Goal: Transaction & Acquisition: Book appointment/travel/reservation

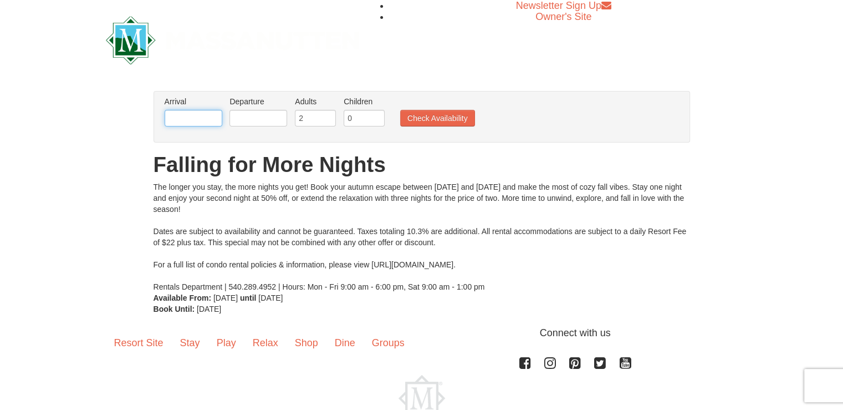
click at [200, 118] on input "text" at bounding box center [194, 118] width 58 height 17
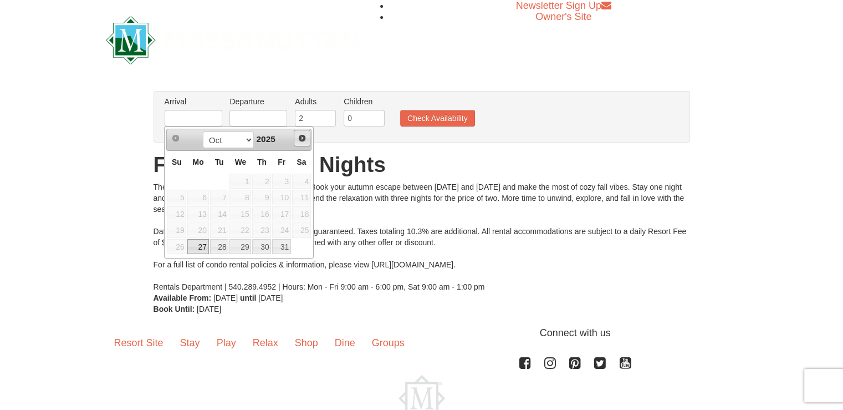
click at [298, 140] on span "Next" at bounding box center [302, 138] width 9 height 9
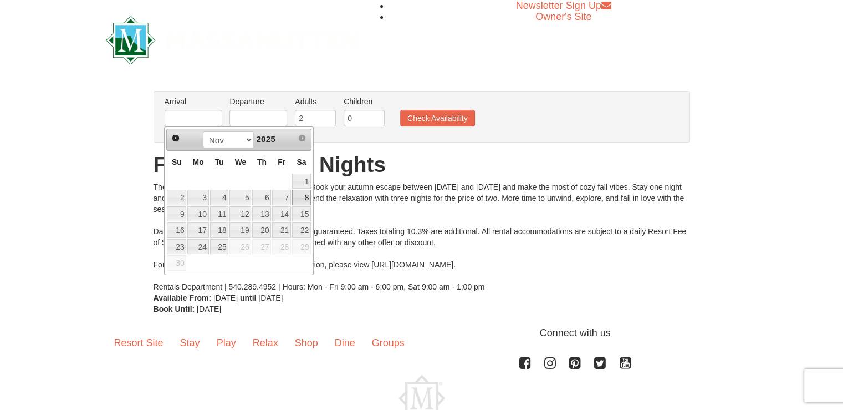
click at [301, 196] on link "8" at bounding box center [301, 198] width 19 height 16
type input "[DATE]"
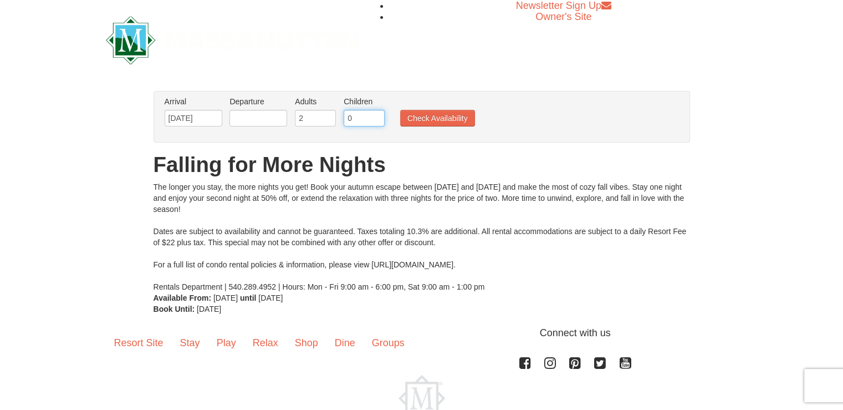
click at [370, 114] on input "0" at bounding box center [364, 118] width 41 height 17
type input "1"
click at [374, 114] on input "1" at bounding box center [364, 118] width 41 height 17
click at [412, 113] on button "Check Availability" at bounding box center [437, 118] width 75 height 17
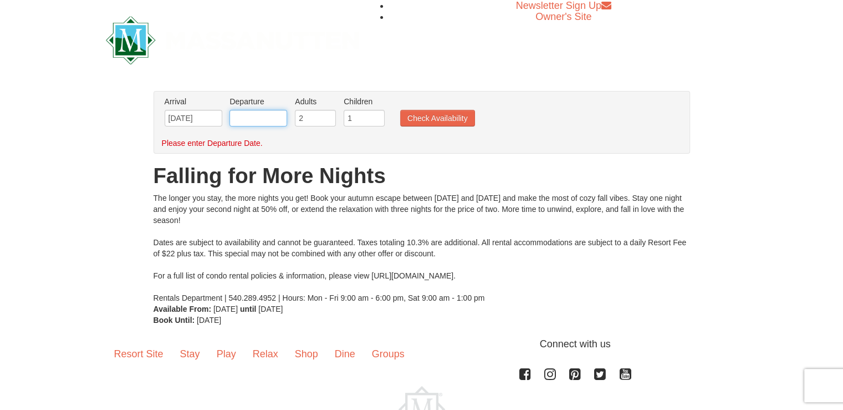
click at [270, 122] on input "text" at bounding box center [258, 118] width 58 height 17
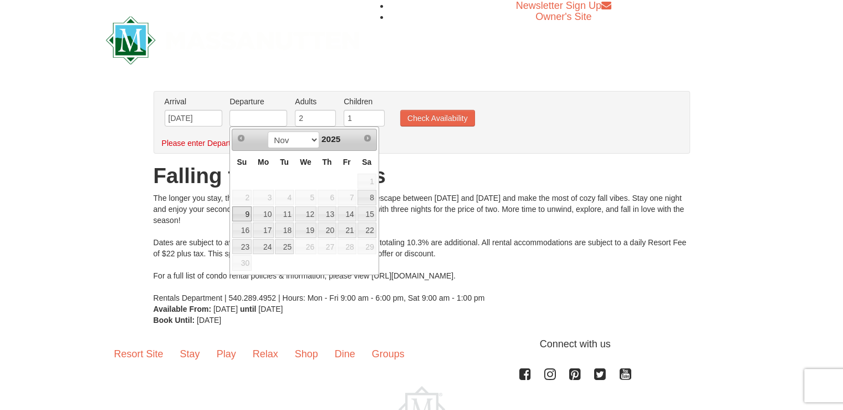
click at [237, 216] on link "9" at bounding box center [241, 214] width 19 height 16
type input "[DATE]"
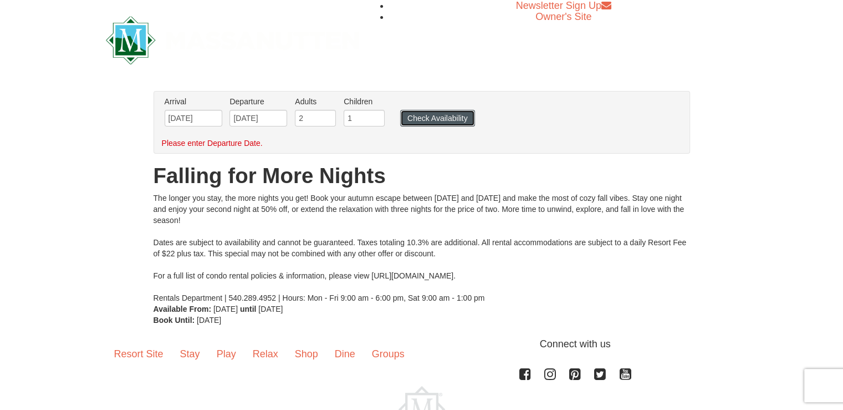
click at [428, 114] on button "Check Availability" at bounding box center [437, 118] width 75 height 17
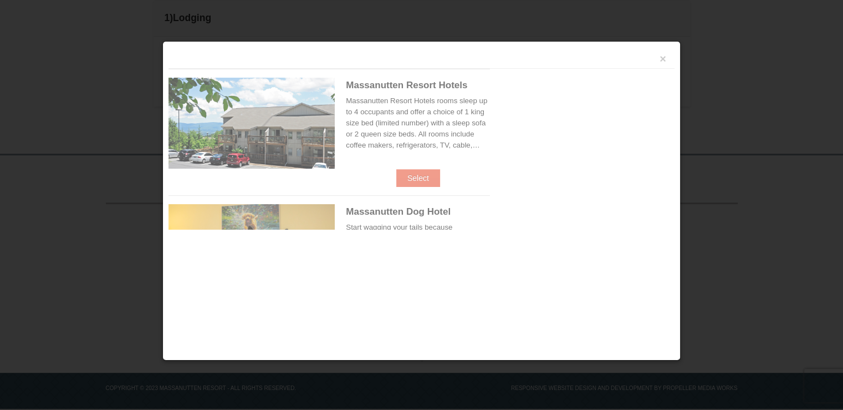
scroll to position [314, 0]
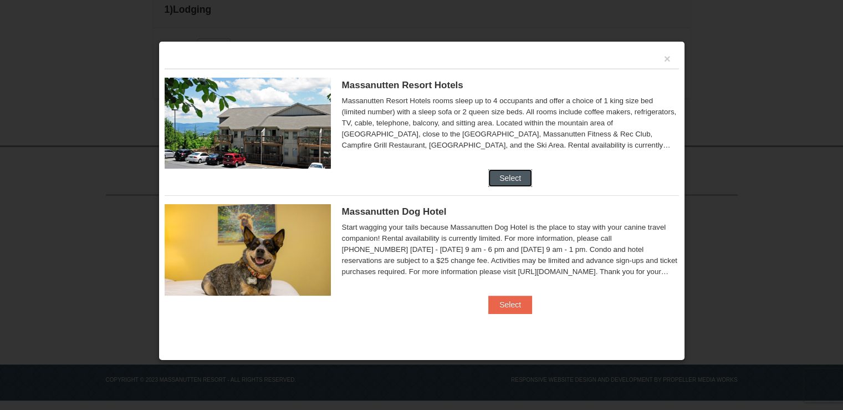
click at [523, 175] on button "Select" at bounding box center [510, 178] width 44 height 18
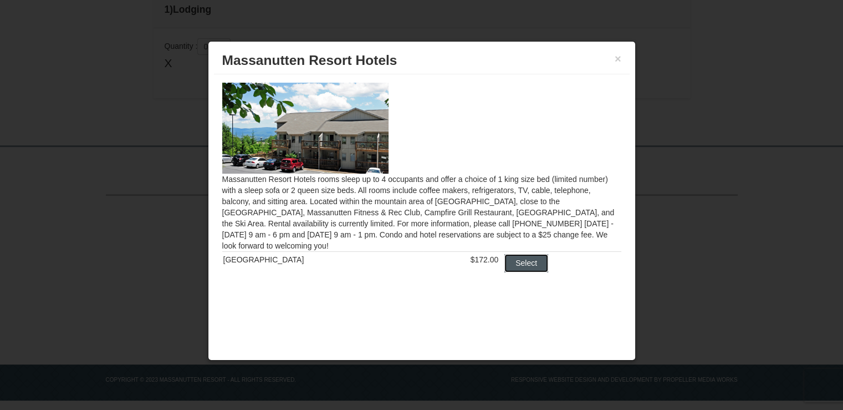
click at [524, 266] on button "Select" at bounding box center [526, 263] width 44 height 18
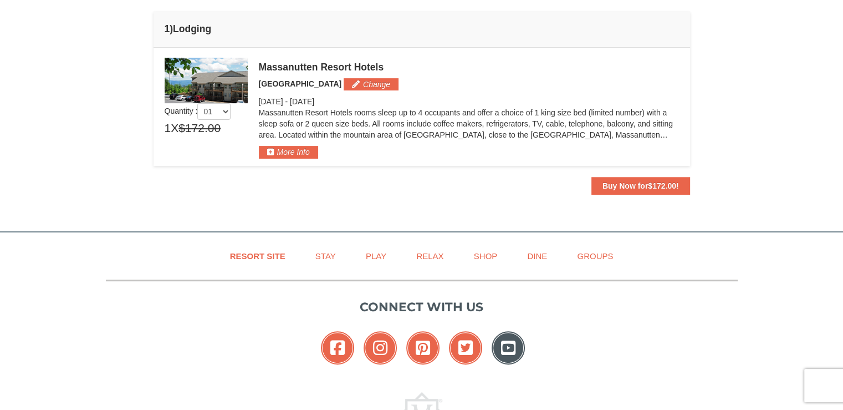
scroll to position [380, 0]
